Goal: Navigation & Orientation: Find specific page/section

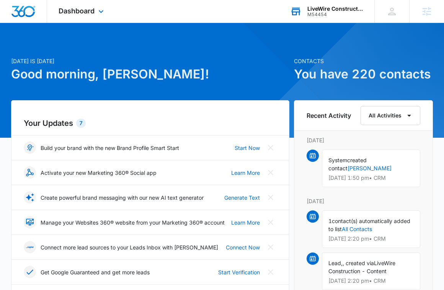
click at [341, 10] on div "LiveWire Construction" at bounding box center [335, 9] width 56 height 6
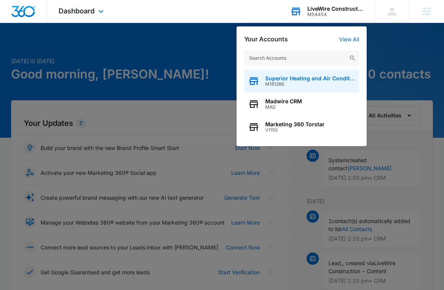
type input "√"
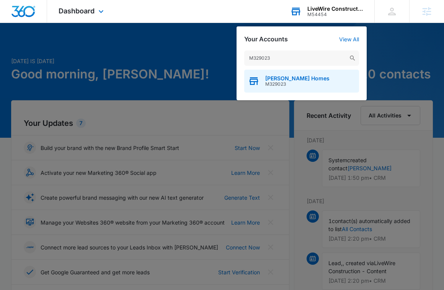
type input "M329023"
click at [299, 80] on span "[PERSON_NAME] Homes" at bounding box center [297, 78] width 64 height 6
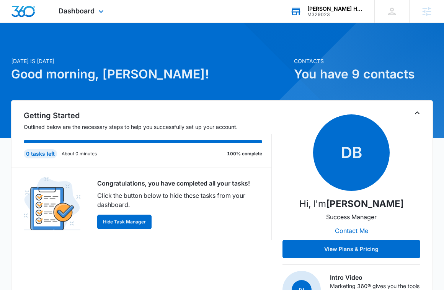
click at [333, 8] on div "[PERSON_NAME] Homes" at bounding box center [335, 9] width 56 height 6
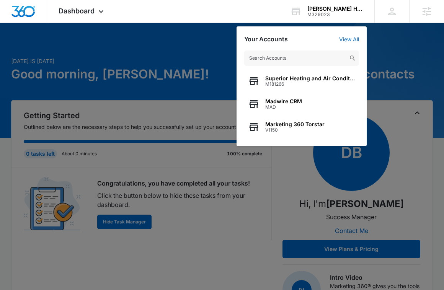
click at [303, 53] on input "text" at bounding box center [301, 58] width 115 height 15
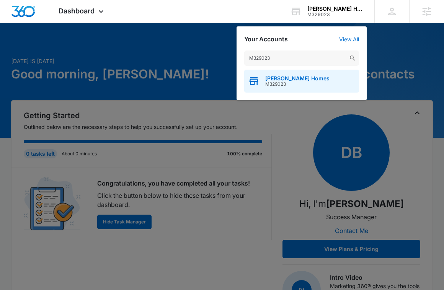
type input "M329023"
click at [293, 83] on span "M329023" at bounding box center [297, 84] width 64 height 5
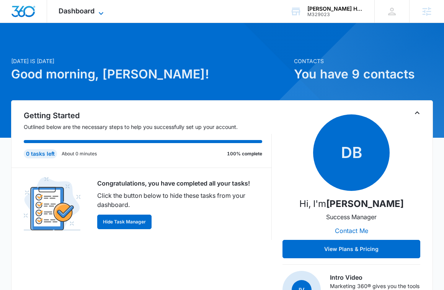
click at [78, 8] on span "Dashboard" at bounding box center [77, 11] width 36 height 8
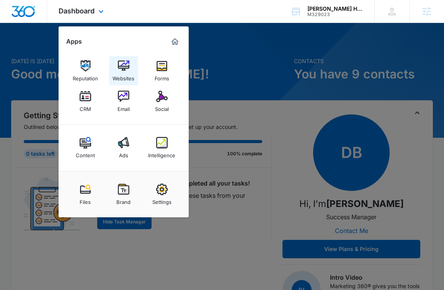
click at [126, 69] on img at bounding box center [123, 65] width 11 height 11
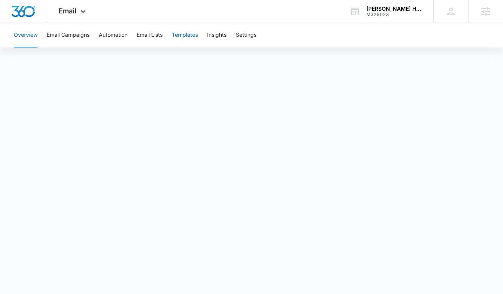
click at [189, 38] on button "Templates" at bounding box center [185, 35] width 26 height 24
click at [80, 35] on button "Email Campaigns" at bounding box center [68, 35] width 43 height 24
click at [72, 9] on span "Email" at bounding box center [68, 11] width 18 height 8
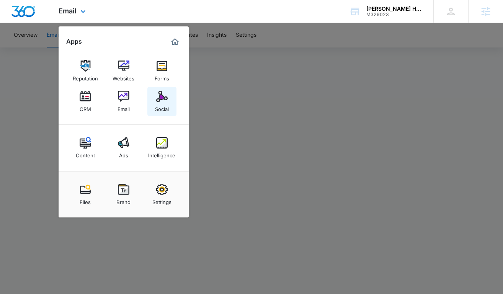
click at [161, 100] on img at bounding box center [161, 96] width 11 height 11
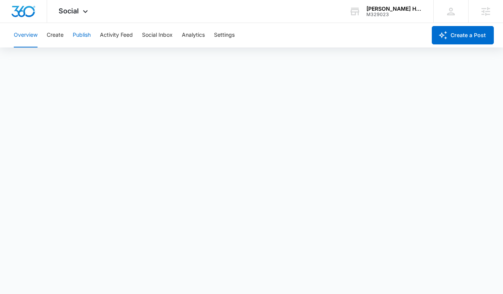
click at [79, 35] on button "Publish" at bounding box center [82, 35] width 18 height 24
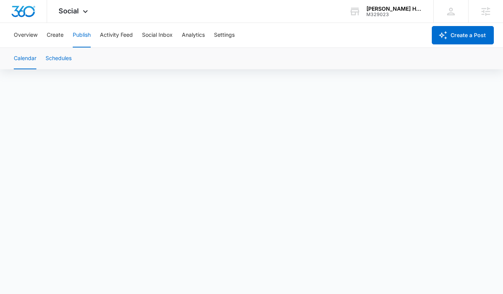
click at [55, 62] on button "Schedules" at bounding box center [59, 58] width 26 height 21
click at [80, 9] on div "Social Apps Reputation Websites Forms CRM Email Social Content Ads Intelligence…" at bounding box center [74, 11] width 54 height 23
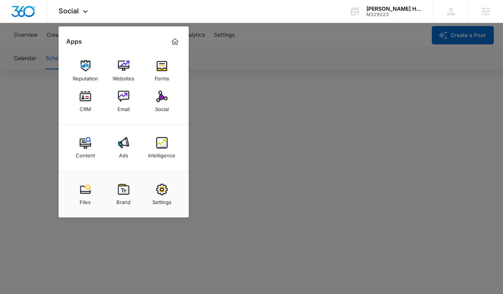
click at [210, 49] on div at bounding box center [251, 147] width 503 height 294
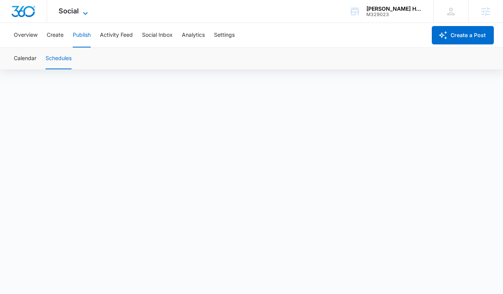
click at [76, 8] on span "Social" at bounding box center [69, 11] width 20 height 8
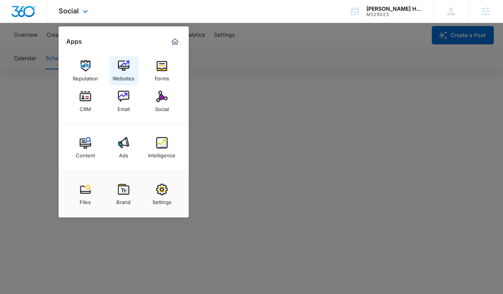
click at [127, 65] on img at bounding box center [123, 65] width 11 height 11
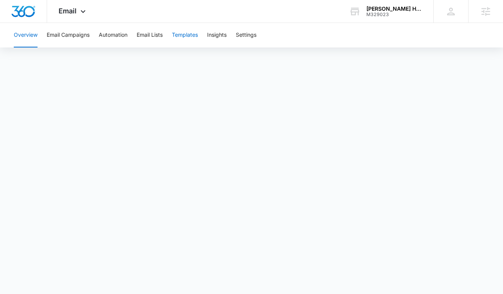
click at [190, 31] on button "Templates" at bounding box center [185, 35] width 26 height 24
click at [87, 35] on button "Email Campaigns" at bounding box center [68, 35] width 43 height 24
click at [76, 10] on span "Email" at bounding box center [68, 11] width 18 height 8
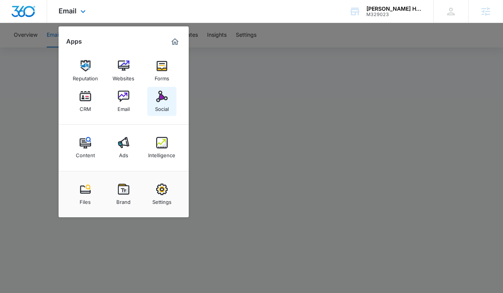
click at [157, 95] on img at bounding box center [161, 96] width 11 height 11
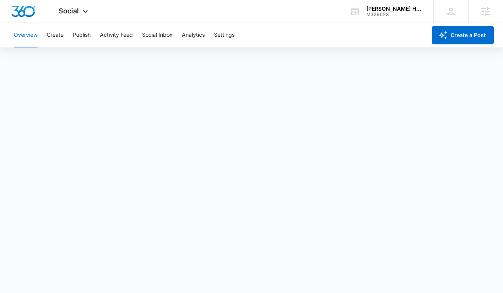
scroll to position [2, 0]
